Goal: Entertainment & Leisure: Browse casually

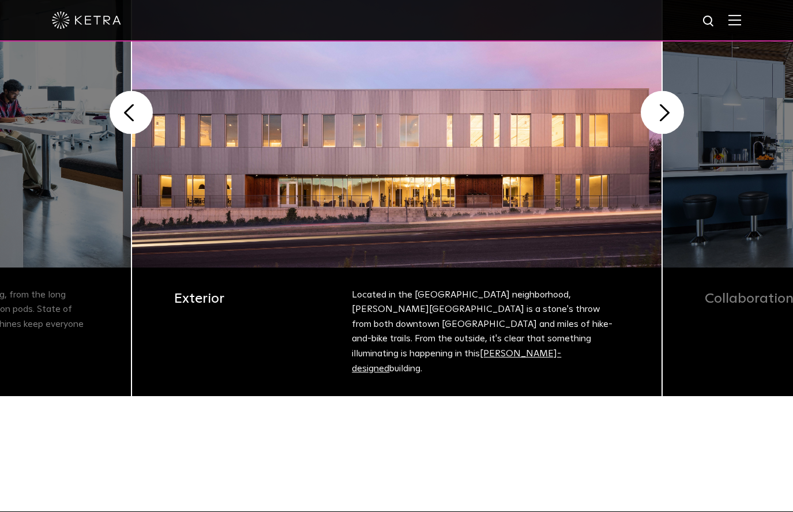
scroll to position [204, 0]
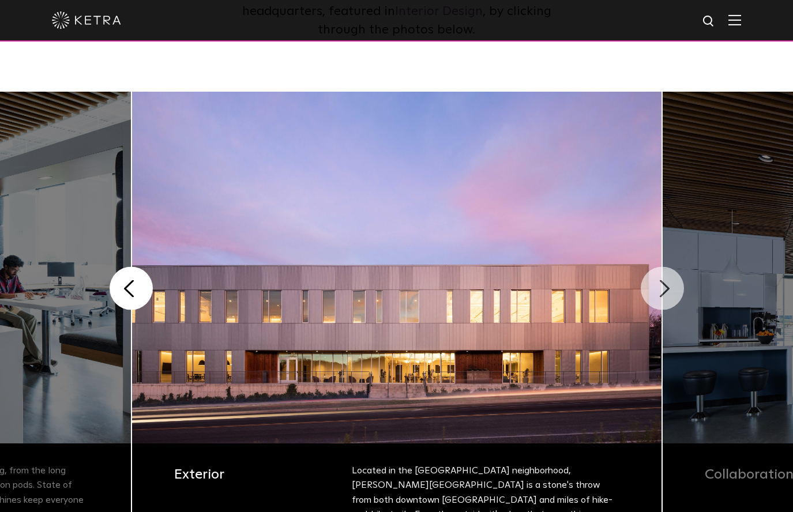
click at [661, 286] on button "Next" at bounding box center [662, 288] width 43 height 43
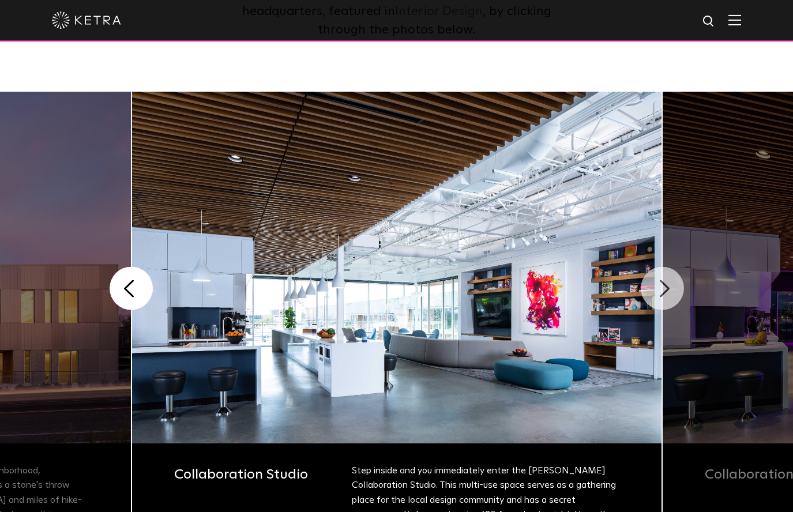
click at [661, 286] on button "Next" at bounding box center [662, 288] width 43 height 43
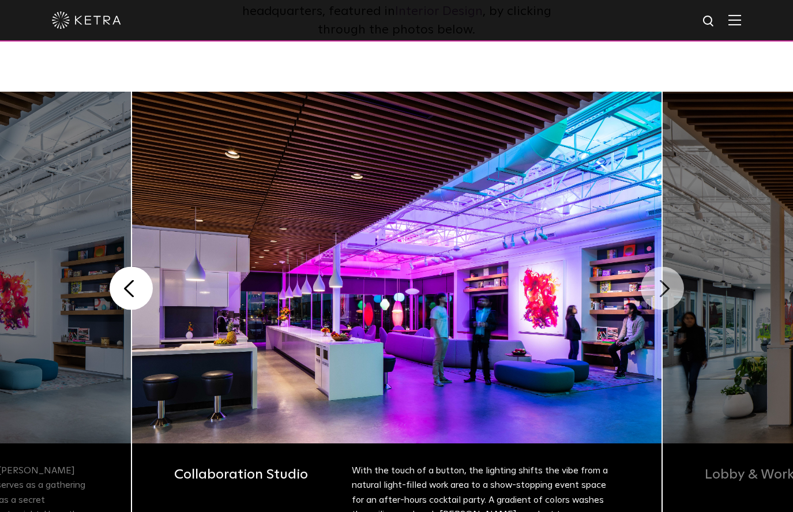
click at [661, 286] on button "Next" at bounding box center [662, 288] width 43 height 43
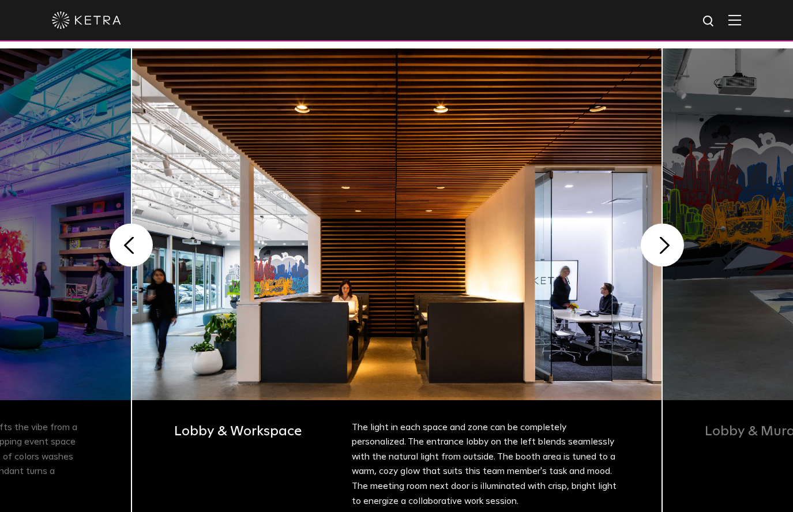
scroll to position [245, 0]
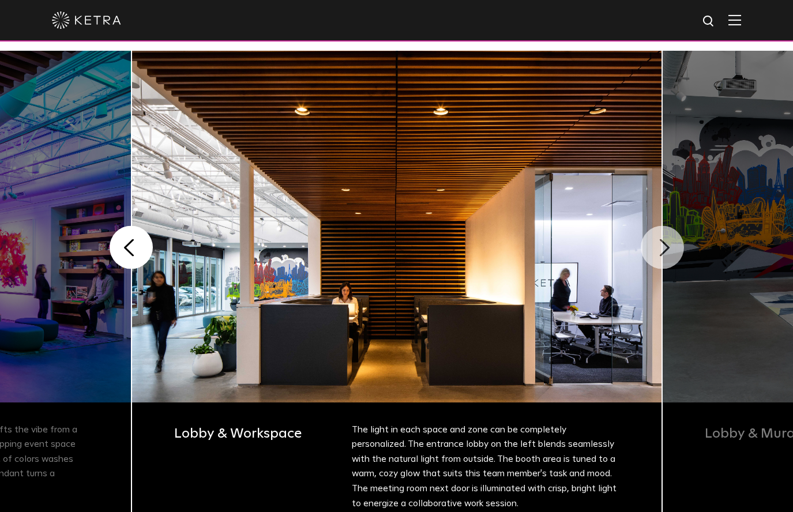
click at [667, 266] on button "Next" at bounding box center [662, 247] width 43 height 43
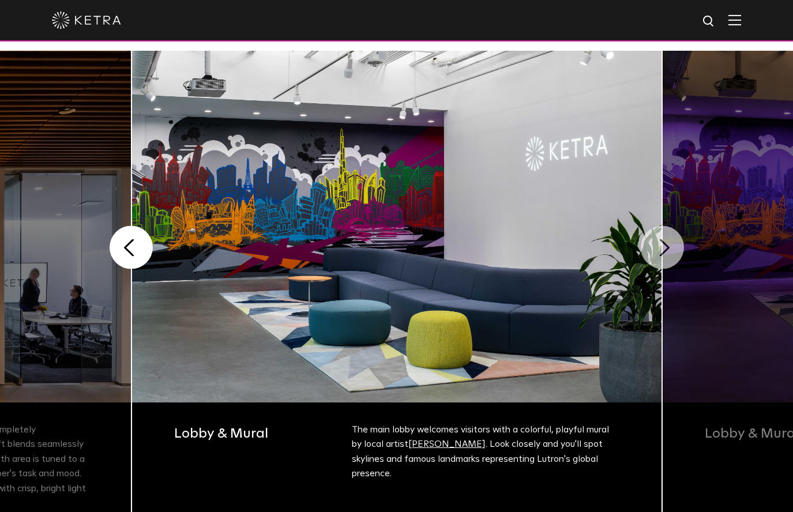
click at [659, 256] on button "Next" at bounding box center [662, 247] width 43 height 43
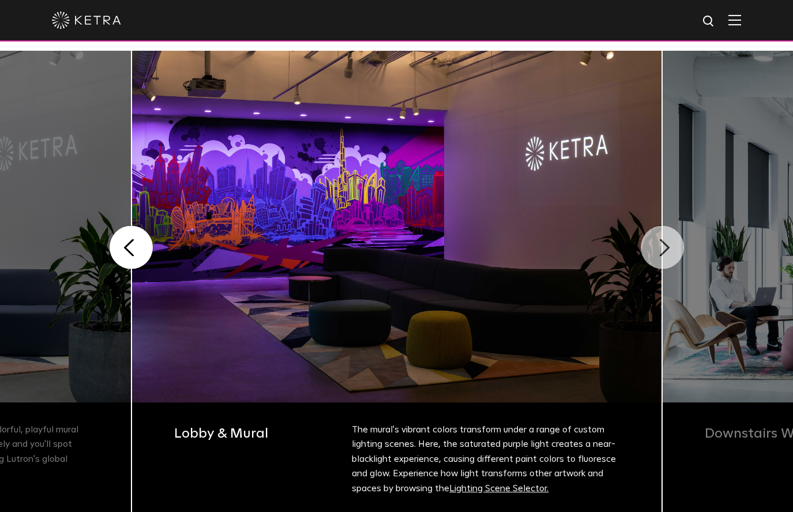
click at [659, 256] on button "Next" at bounding box center [662, 247] width 43 height 43
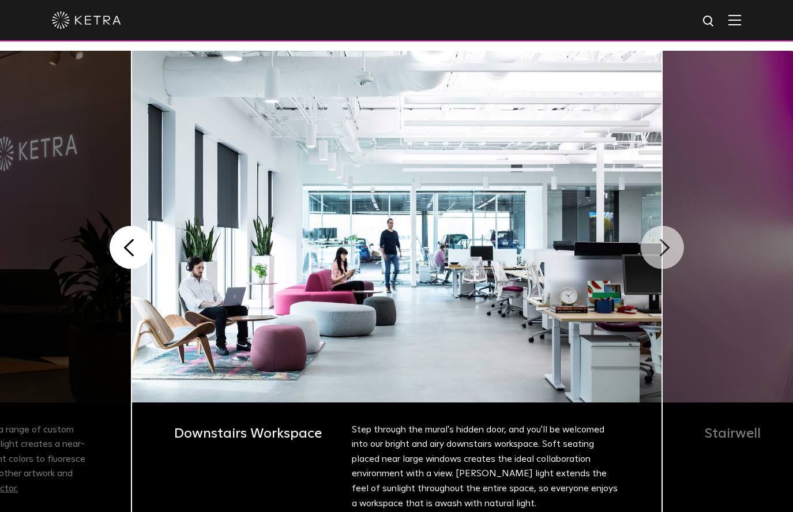
click at [659, 243] on button "Next" at bounding box center [662, 247] width 43 height 43
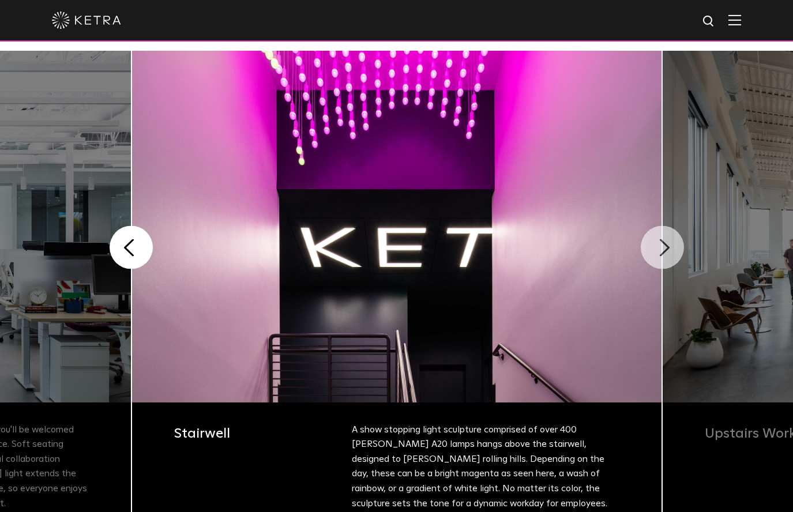
click at [658, 251] on button "Next" at bounding box center [662, 247] width 43 height 43
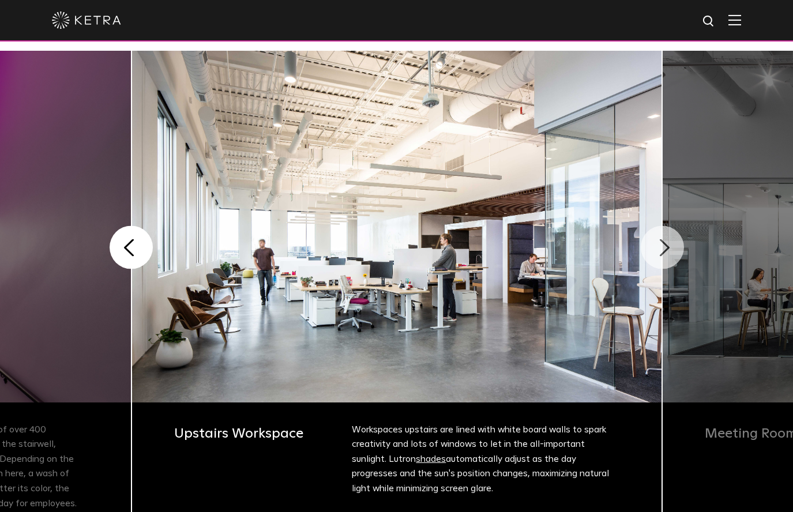
click at [658, 251] on button "Next" at bounding box center [662, 247] width 43 height 43
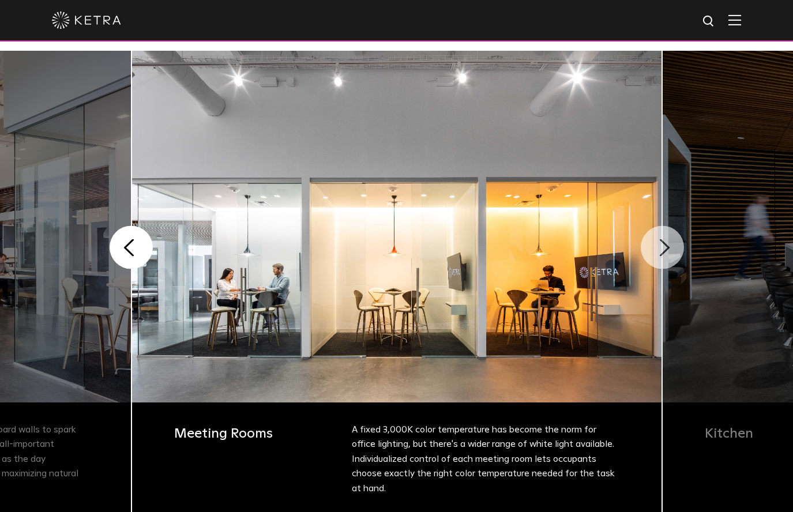
click at [655, 252] on button "Next" at bounding box center [662, 247] width 43 height 43
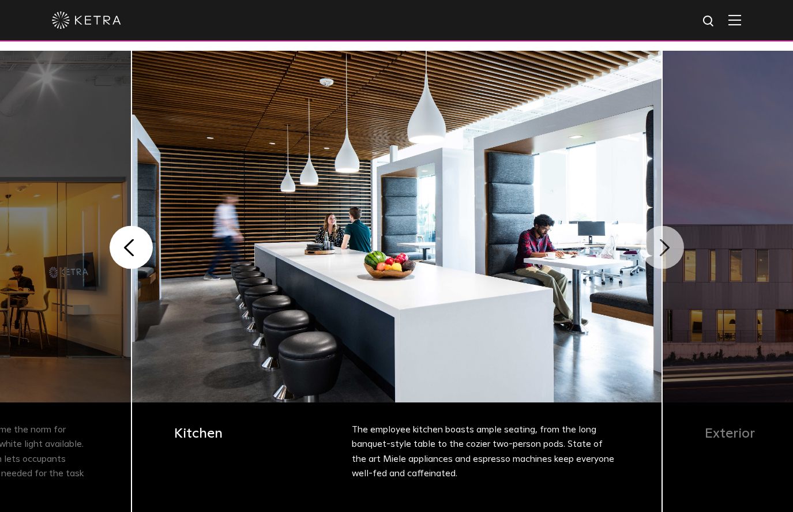
click at [653, 252] on button "Next" at bounding box center [662, 247] width 43 height 43
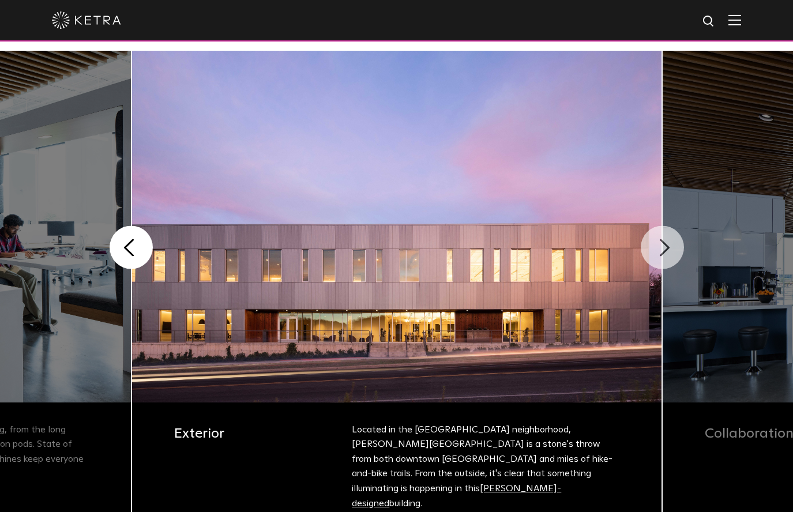
click at [653, 252] on button "Next" at bounding box center [662, 247] width 43 height 43
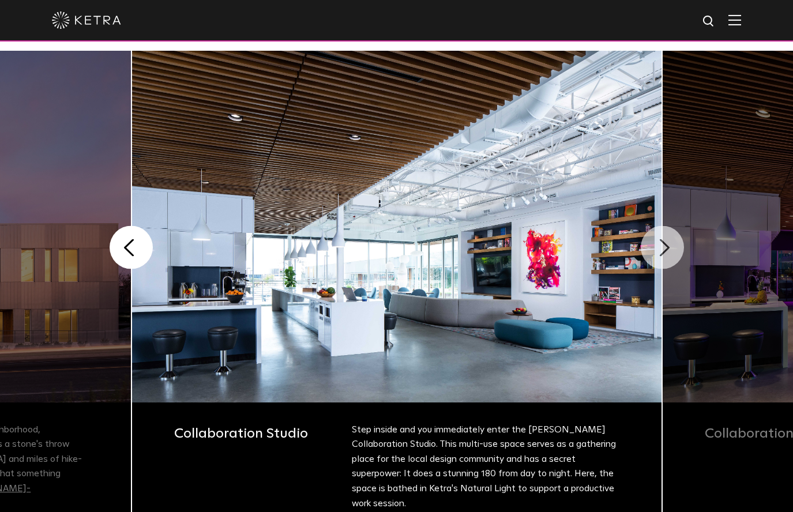
click at [653, 252] on button "Next" at bounding box center [662, 247] width 43 height 43
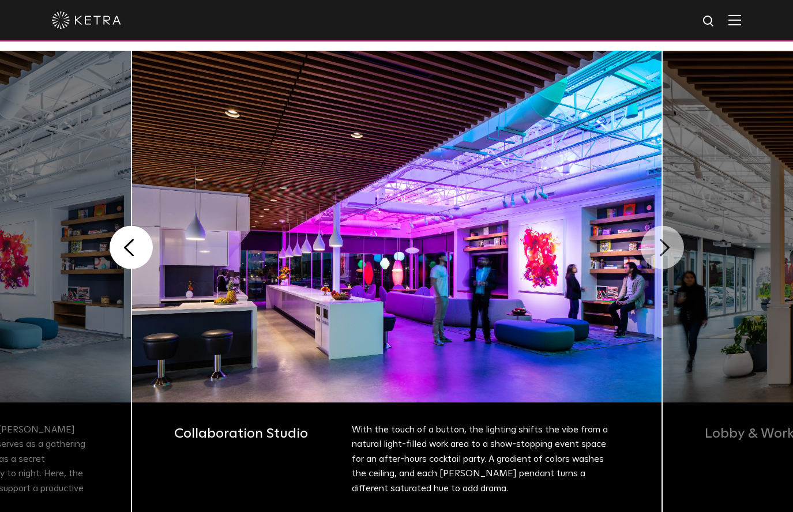
click at [653, 252] on button "Next" at bounding box center [662, 247] width 43 height 43
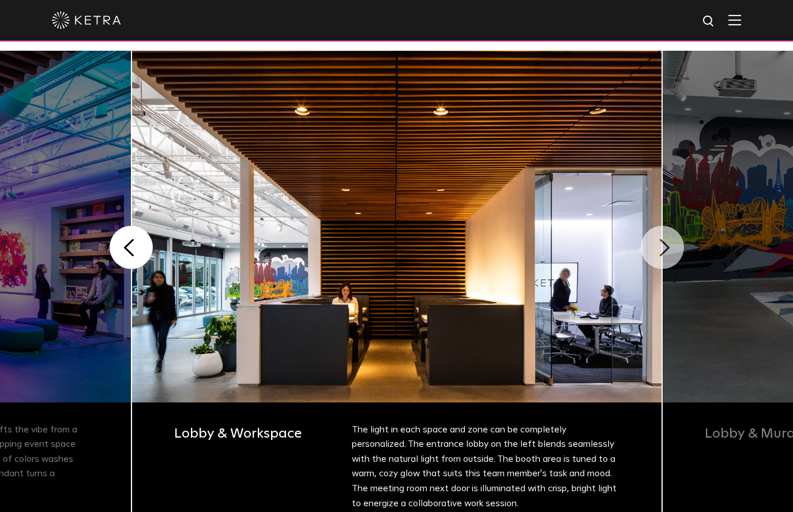
click at [668, 248] on button "Next" at bounding box center [662, 247] width 43 height 43
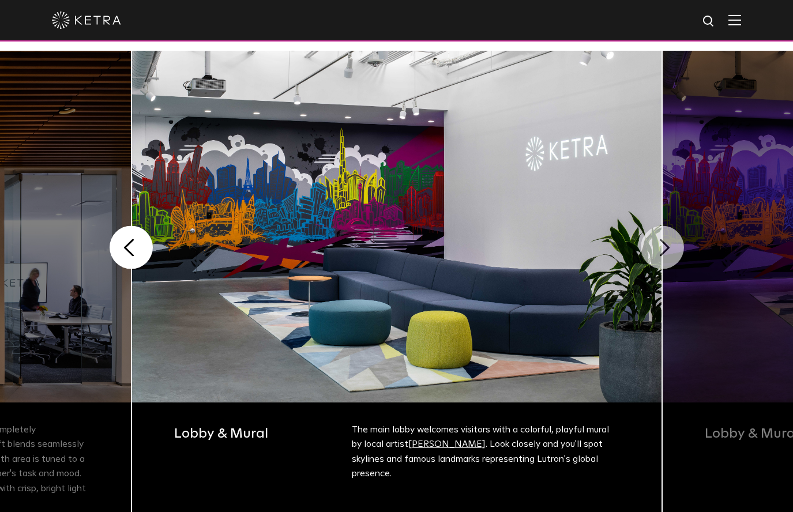
click at [668, 248] on button "Next" at bounding box center [662, 247] width 43 height 43
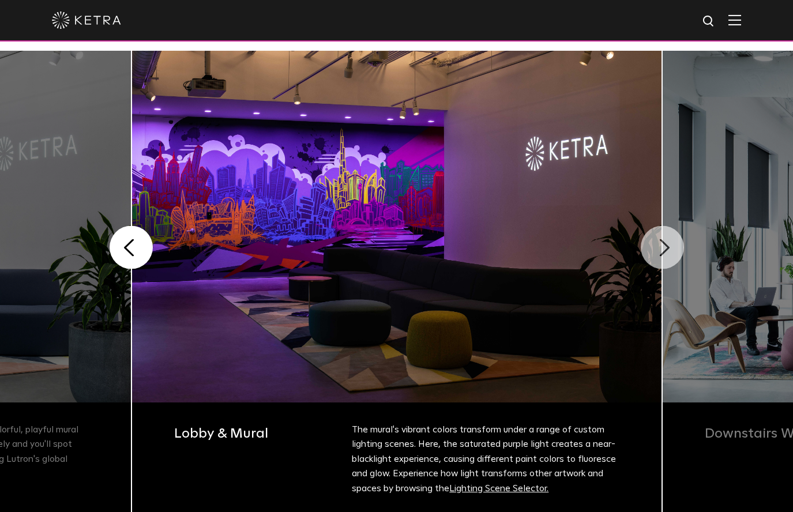
click at [668, 248] on button "Next" at bounding box center [662, 247] width 43 height 43
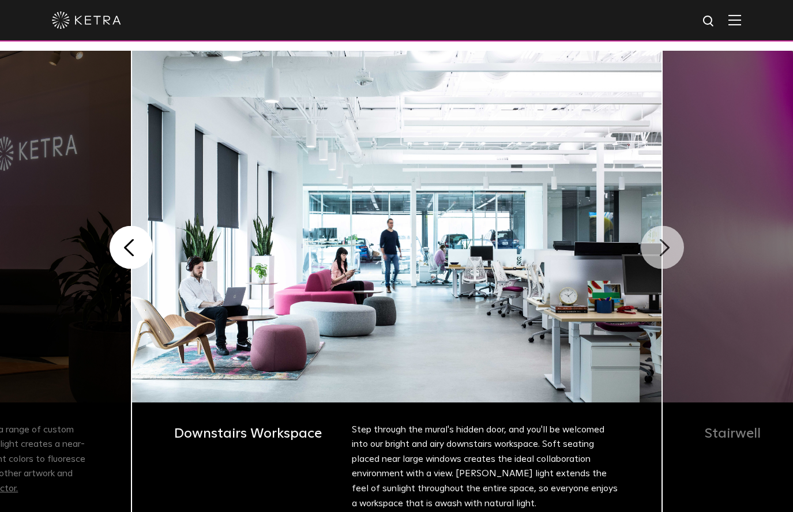
click at [668, 248] on button "Next" at bounding box center [662, 247] width 43 height 43
